Goal: Navigation & Orientation: Find specific page/section

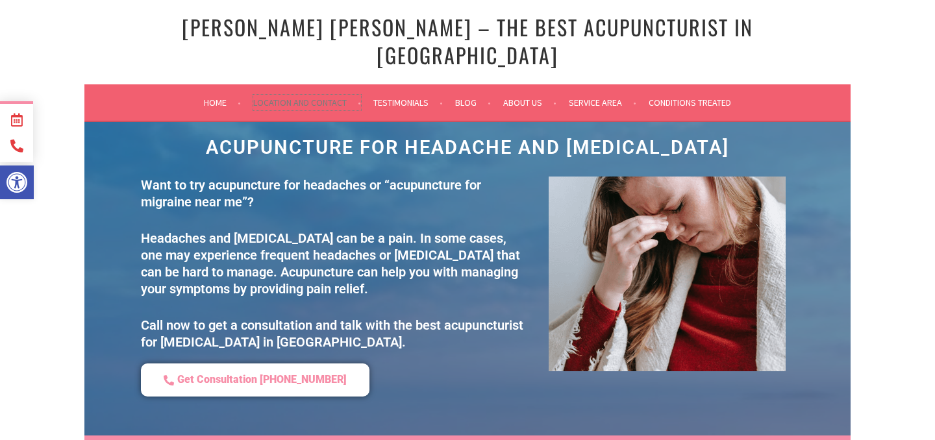
click at [253, 95] on link "Location and Contact" at bounding box center [307, 103] width 108 height 16
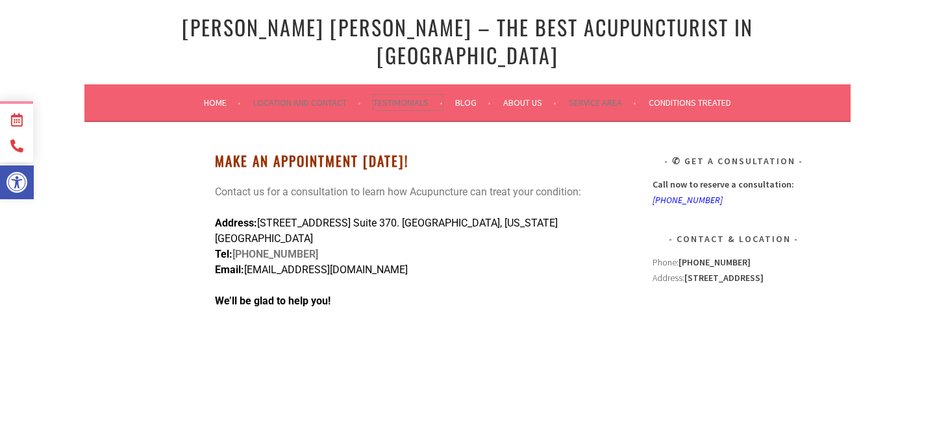
click at [379, 95] on link "Testimonials" at bounding box center [408, 103] width 70 height 16
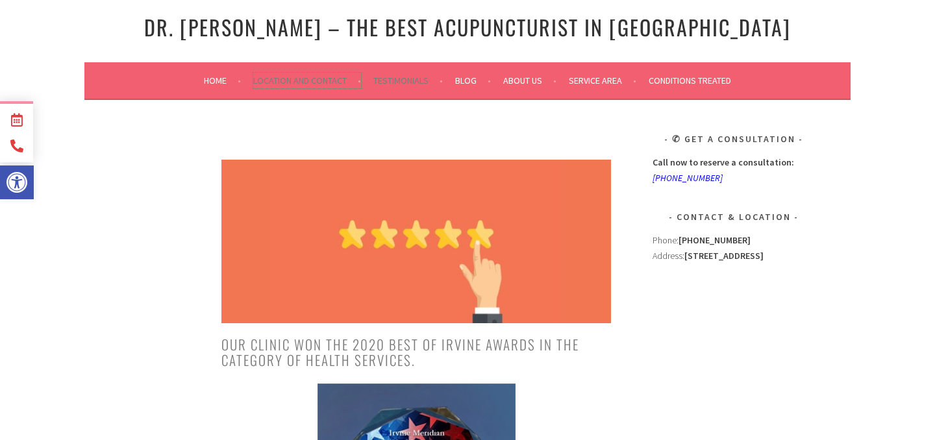
click at [253, 88] on link "Location and Contact" at bounding box center [307, 81] width 108 height 16
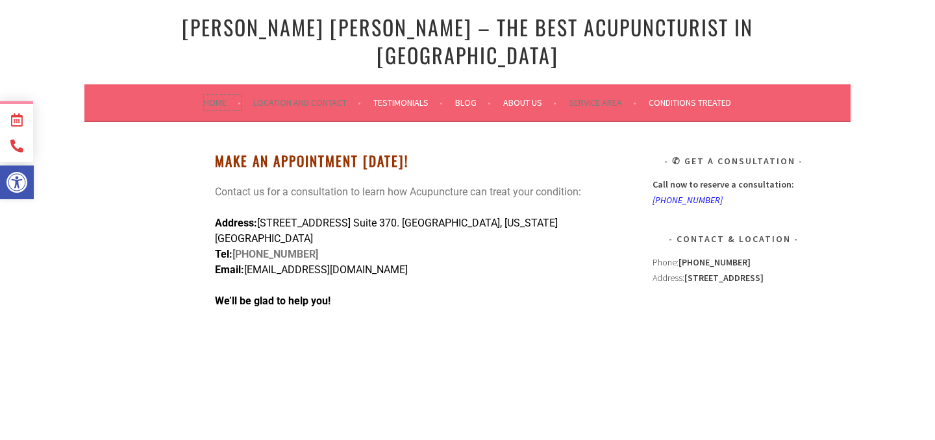
click at [204, 95] on link "Home" at bounding box center [222, 103] width 37 height 16
